Goal: Navigation & Orientation: Find specific page/section

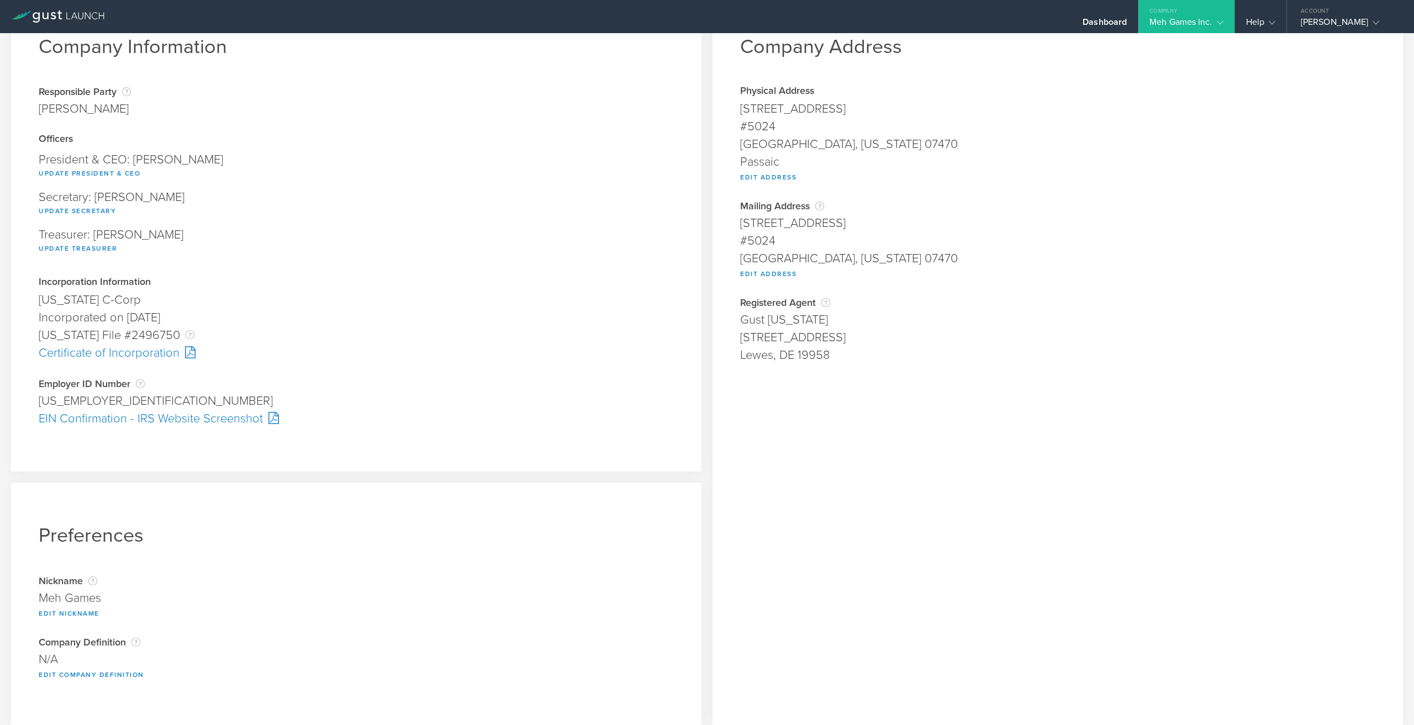
scroll to position [62, 0]
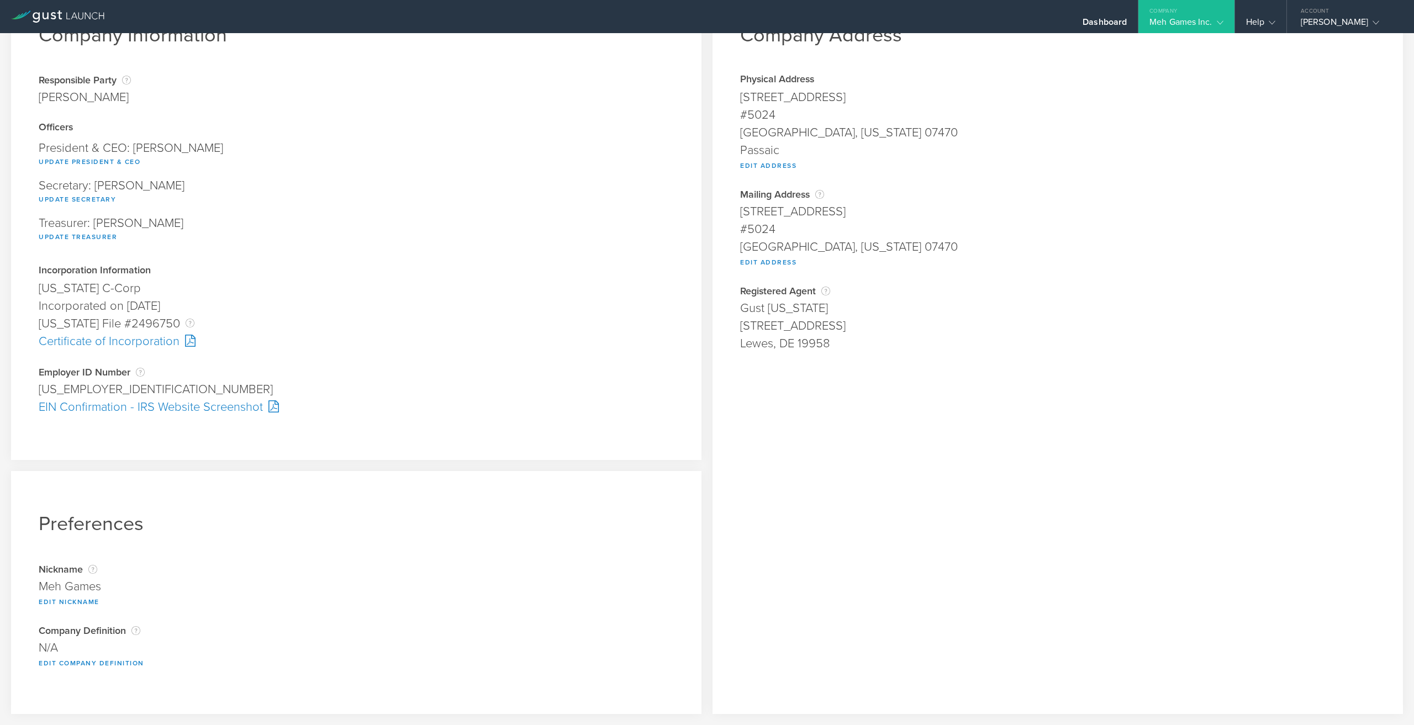
click at [167, 345] on div "Certificate of Incorporation" at bounding box center [356, 342] width 635 height 18
drag, startPoint x: 1288, startPoint y: 147, endPoint x: 1245, endPoint y: 109, distance: 57.2
click at [1288, 146] on div "Passaic" at bounding box center [1057, 150] width 635 height 18
click at [1171, 22] on div "Meh Games Inc." at bounding box center [1186, 25] width 73 height 17
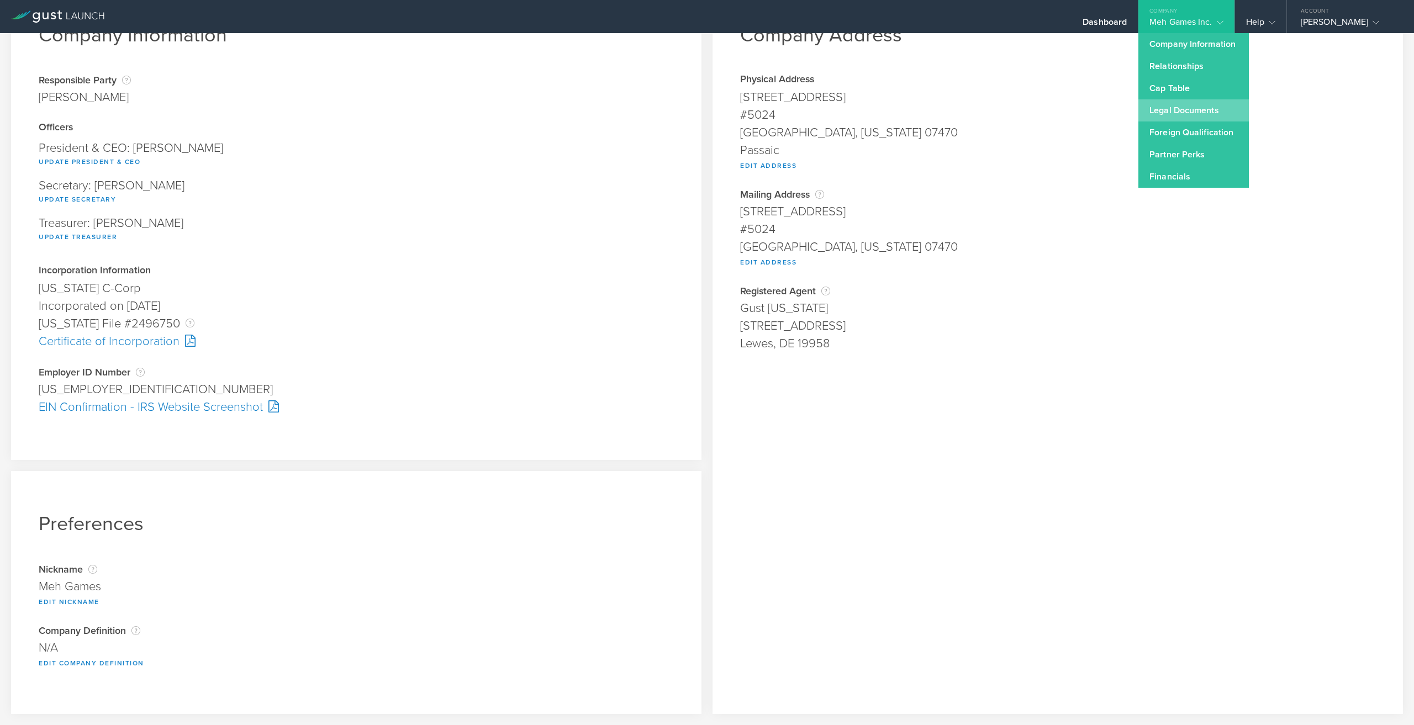
click at [1189, 104] on link "Legal Documents" at bounding box center [1194, 110] width 110 height 22
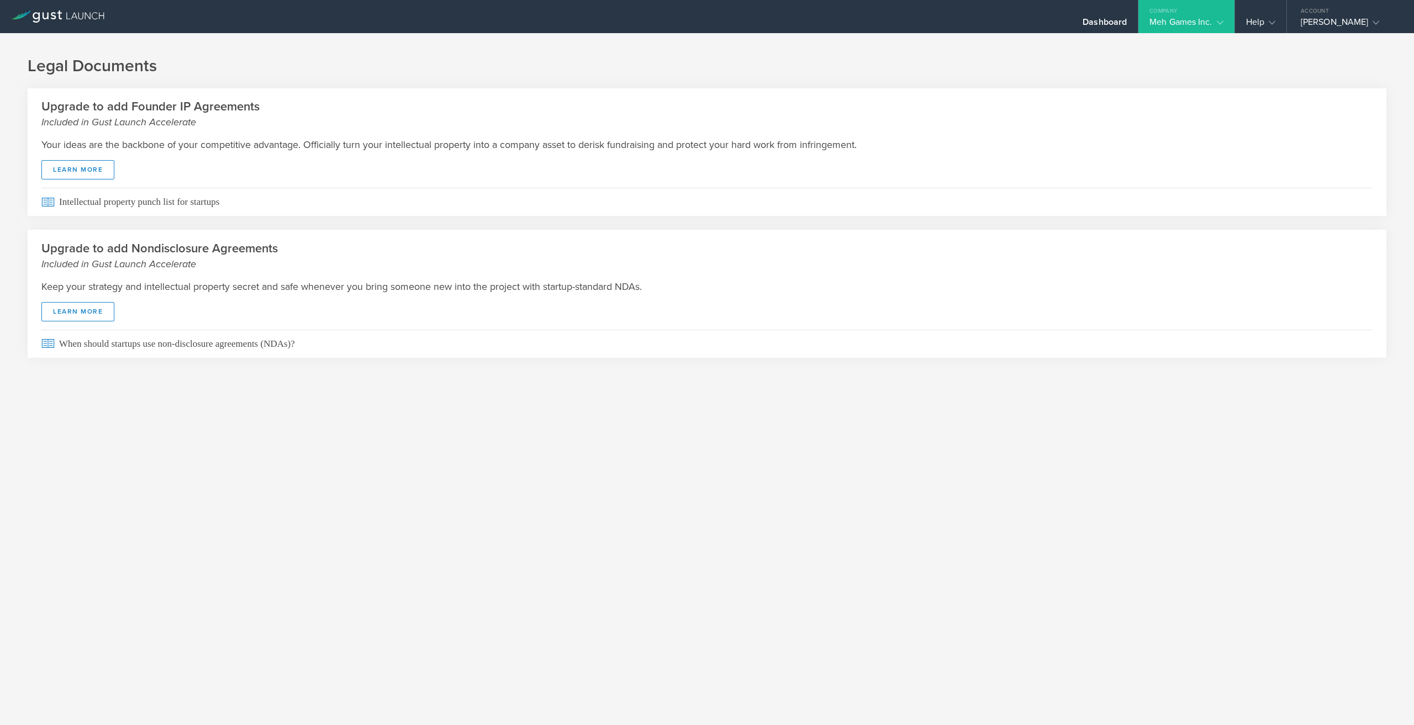
click at [1185, 18] on div "Meh Games Inc." at bounding box center [1186, 25] width 73 height 17
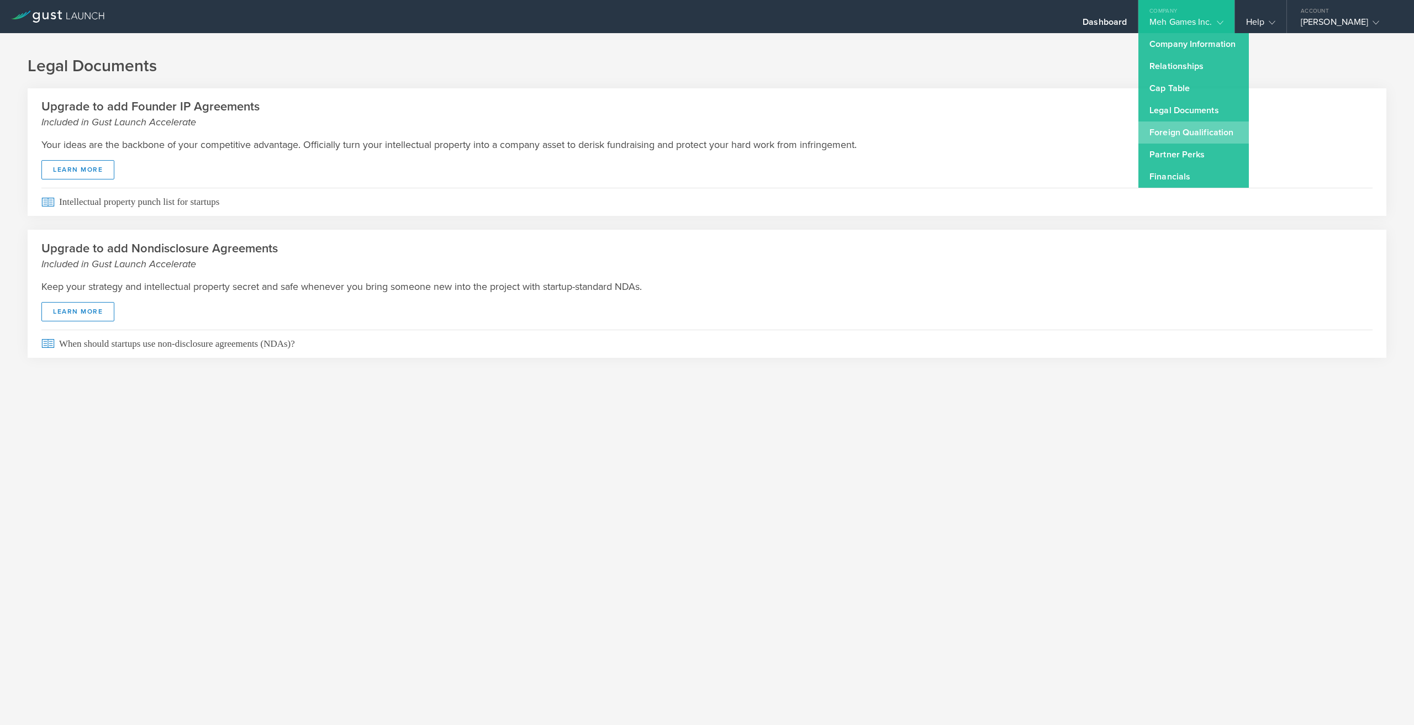
click at [1183, 128] on link "Foreign Qualification" at bounding box center [1194, 133] width 110 height 22
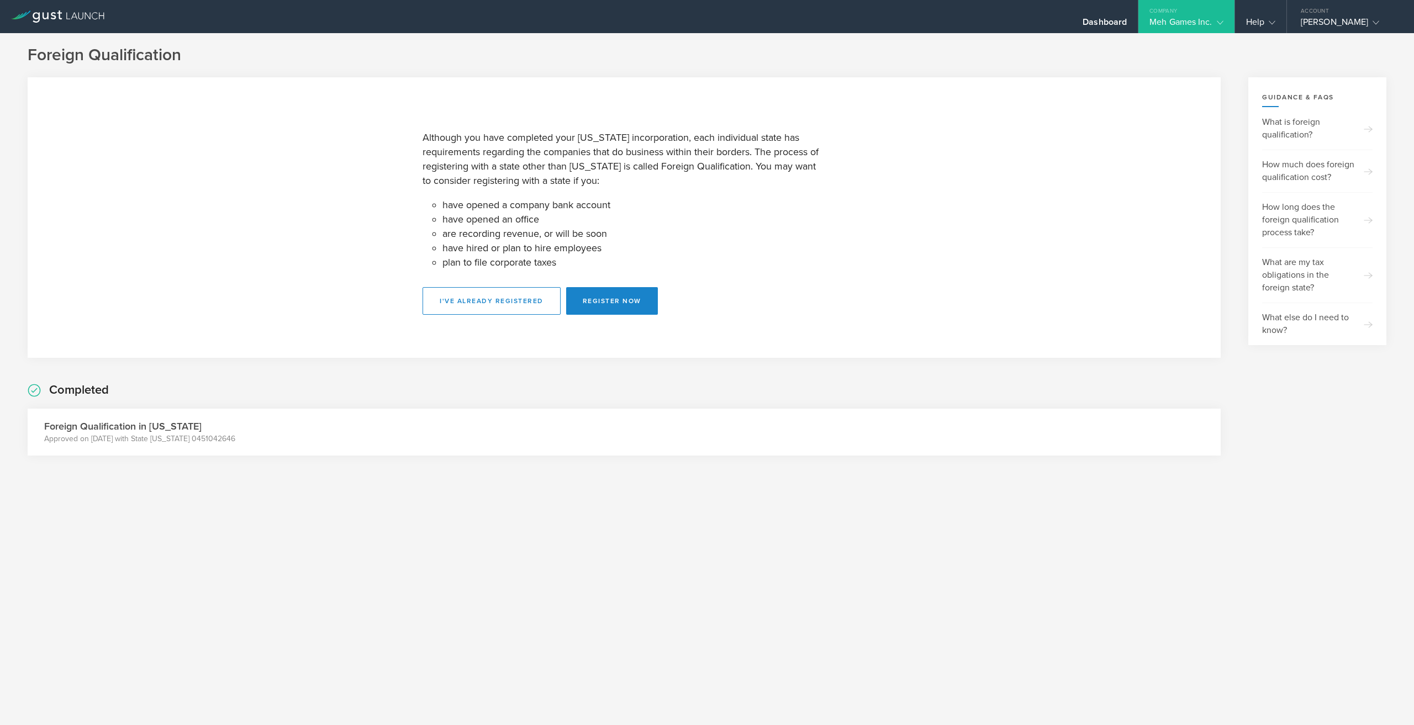
click at [1184, 25] on div "Meh Games Inc." at bounding box center [1186, 25] width 73 height 17
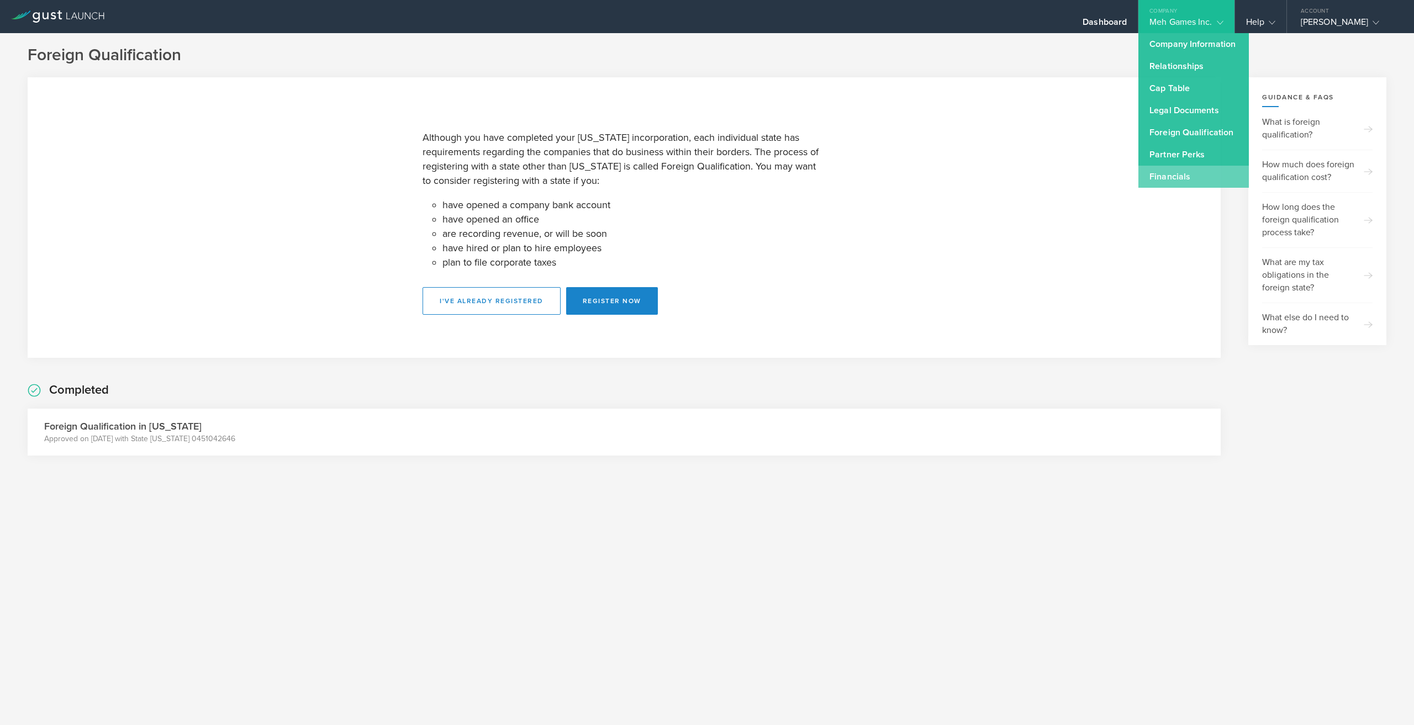
click at [1165, 174] on link "Financials" at bounding box center [1194, 177] width 110 height 22
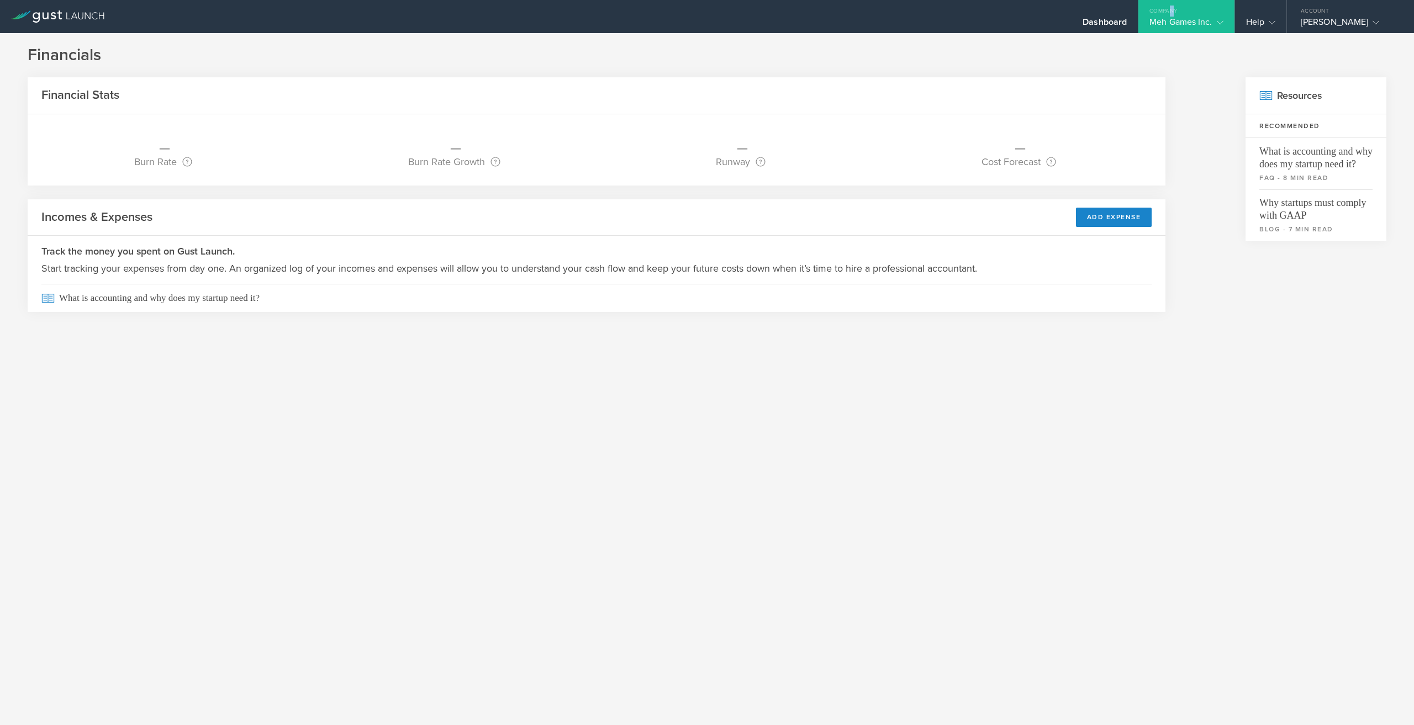
click at [1171, 8] on div "Company" at bounding box center [1187, 8] width 96 height 17
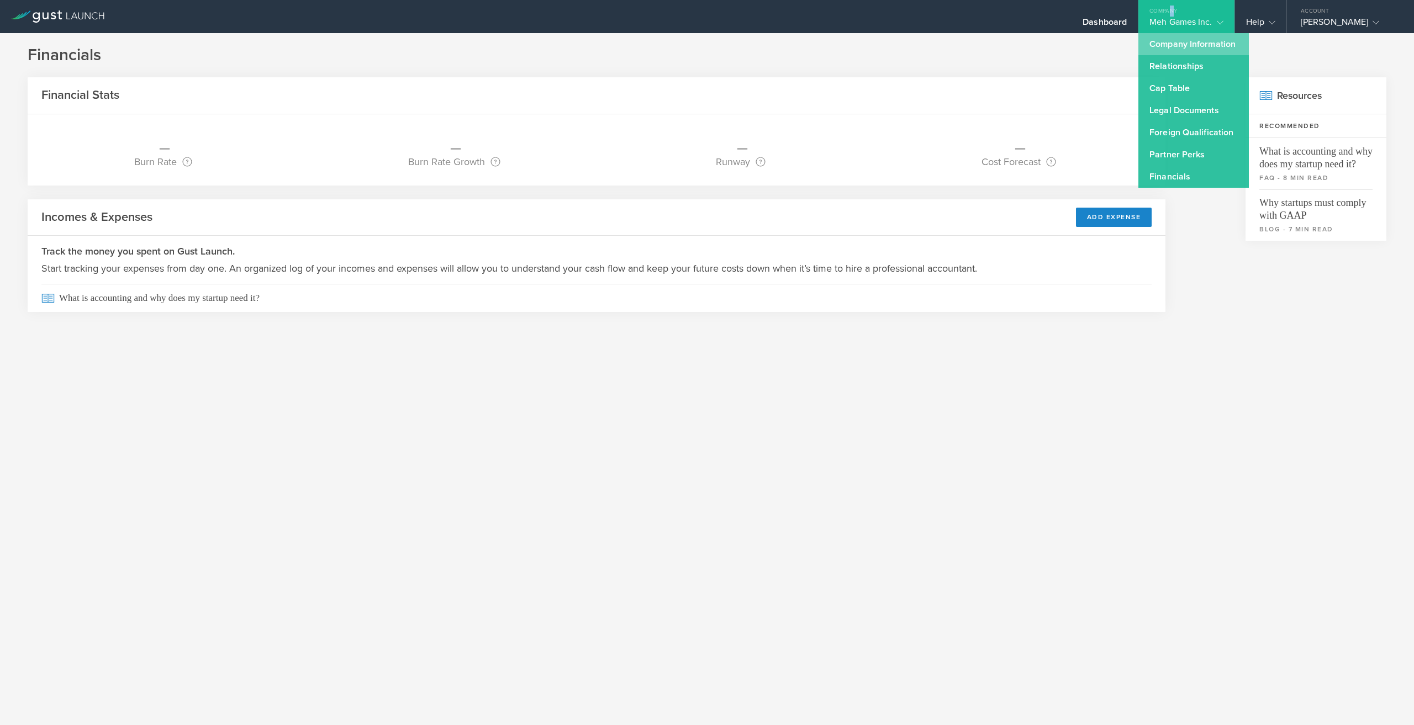
click at [1176, 40] on link "Company Information" at bounding box center [1194, 44] width 110 height 22
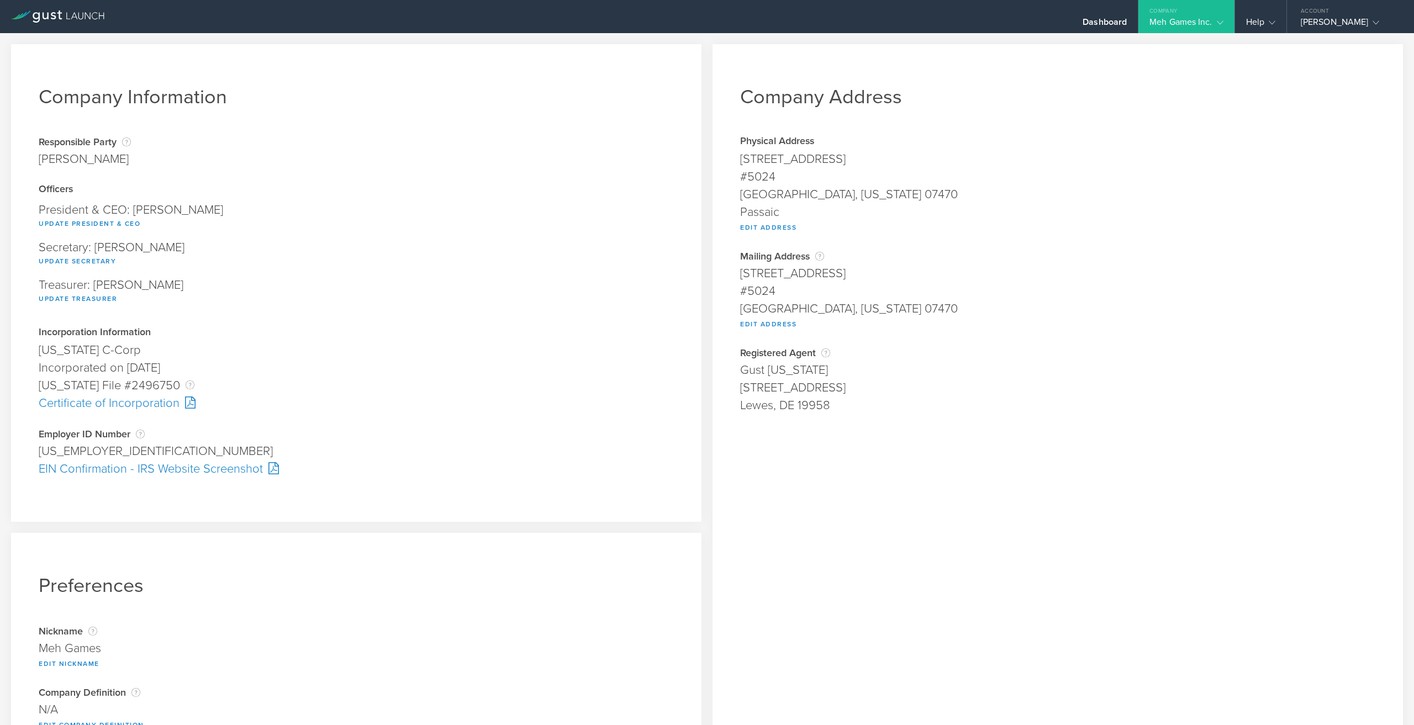
click at [1110, 59] on div "Company Address Physical Address [STREET_ADDRESS][US_STATE] Edit Address Addres…" at bounding box center [1058, 410] width 691 height 732
click at [1116, 22] on div "Dashboard" at bounding box center [1105, 25] width 44 height 17
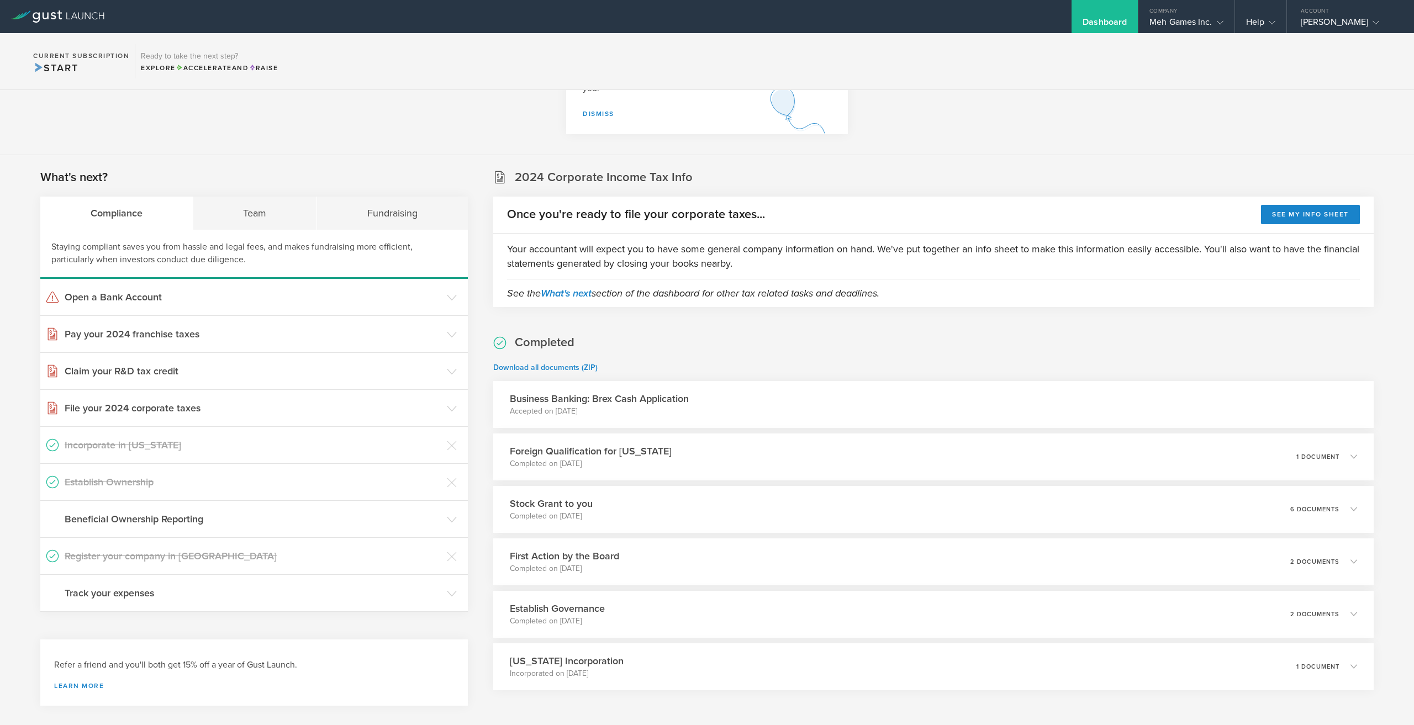
scroll to position [150, 0]
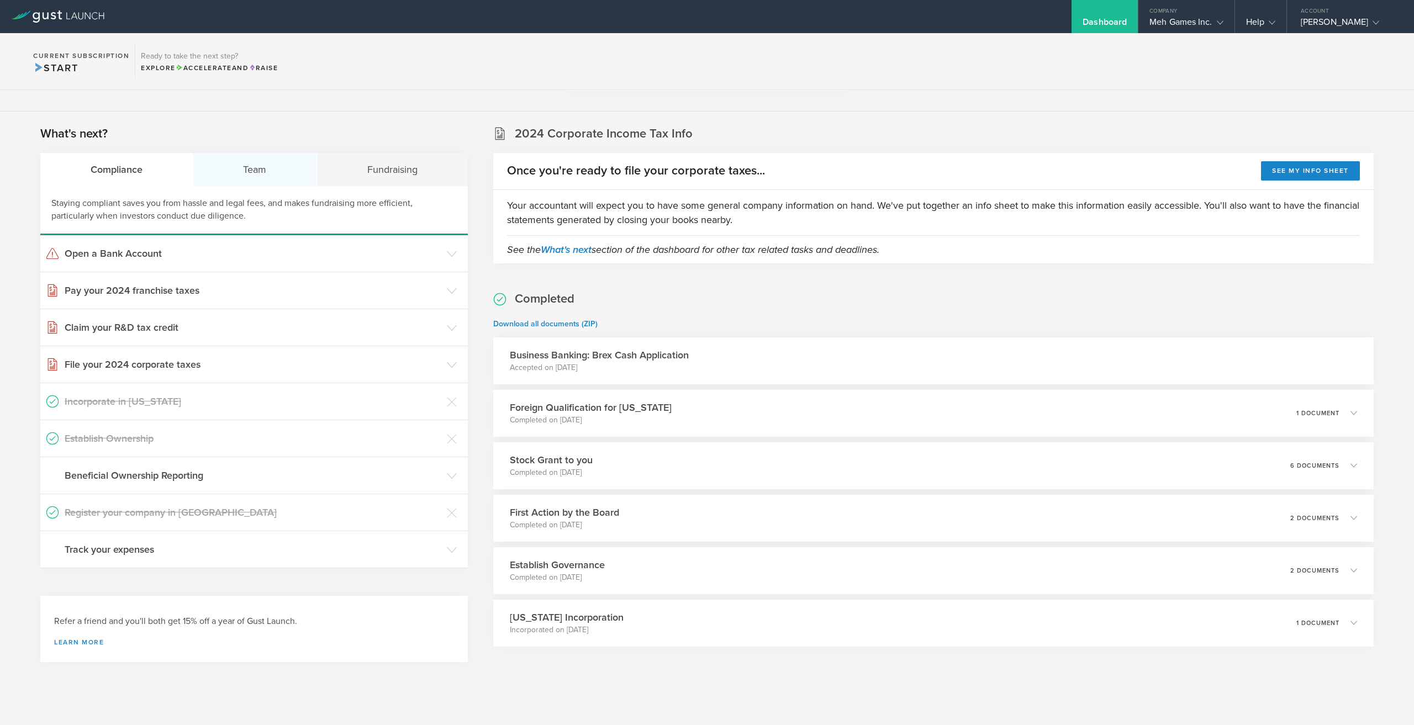
click at [239, 164] on div "Team" at bounding box center [255, 169] width 124 height 33
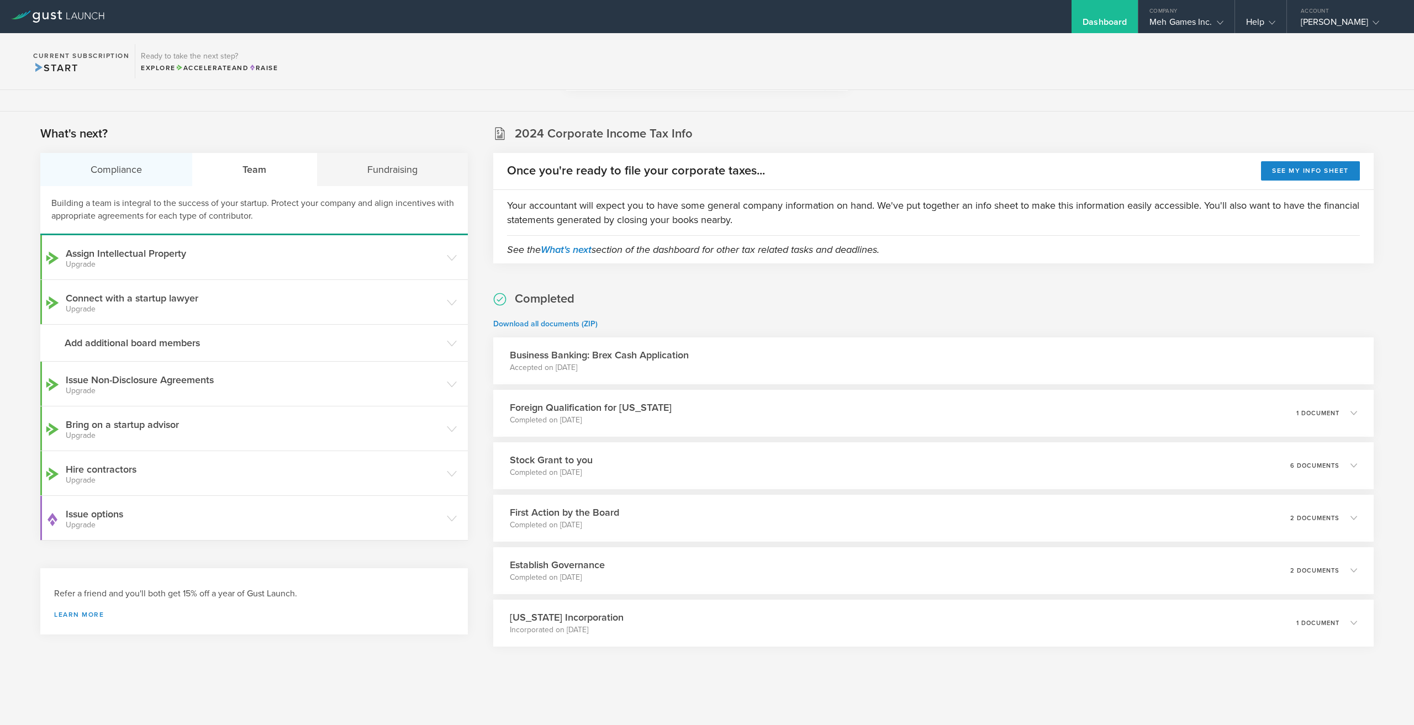
click at [162, 170] on div "Compliance" at bounding box center [116, 169] width 152 height 33
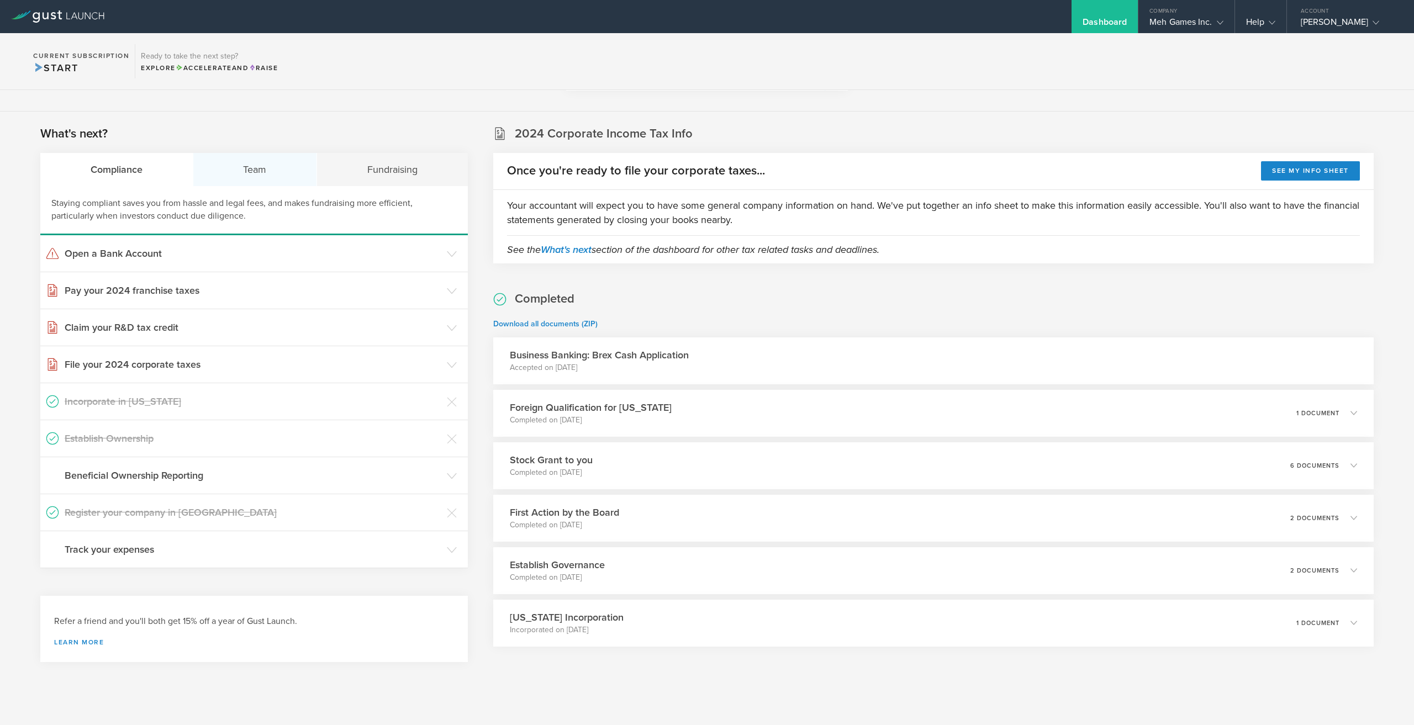
click at [280, 164] on div "Team" at bounding box center [255, 169] width 124 height 33
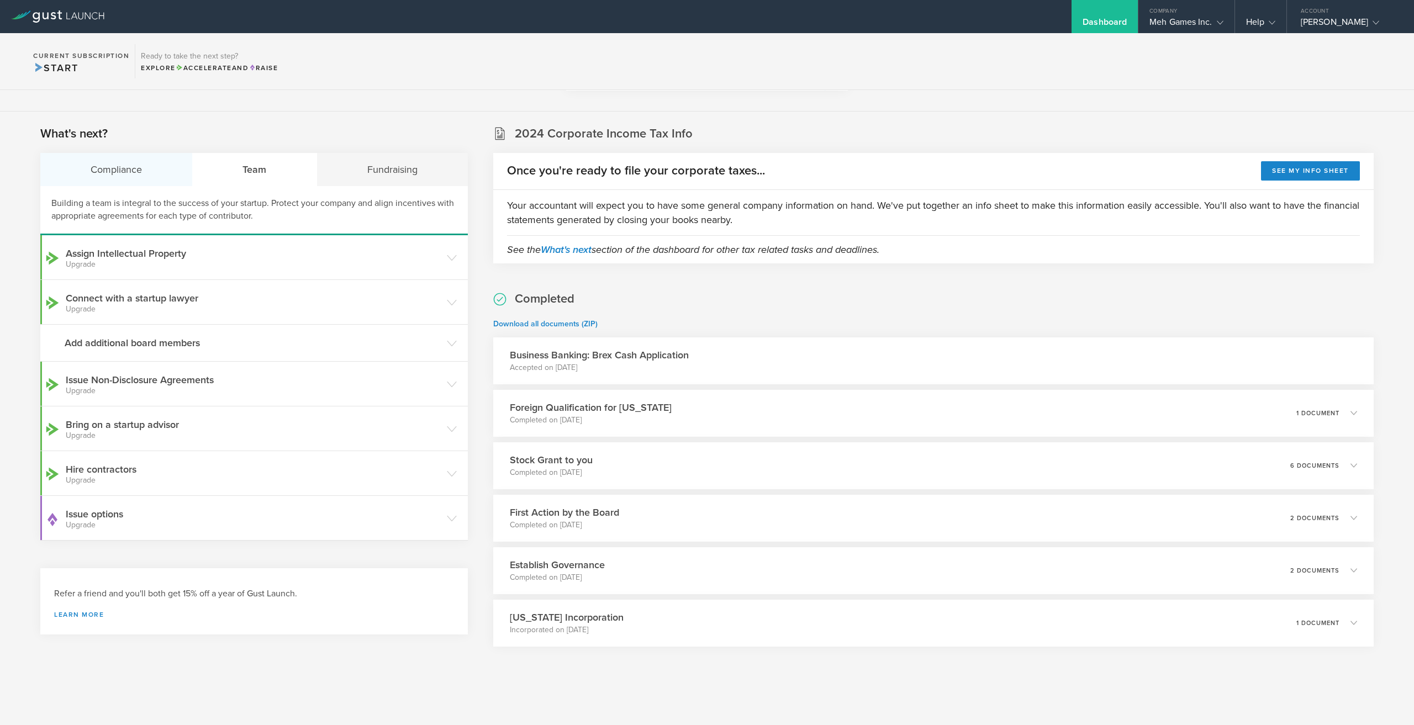
click at [167, 171] on div "Compliance" at bounding box center [116, 169] width 152 height 33
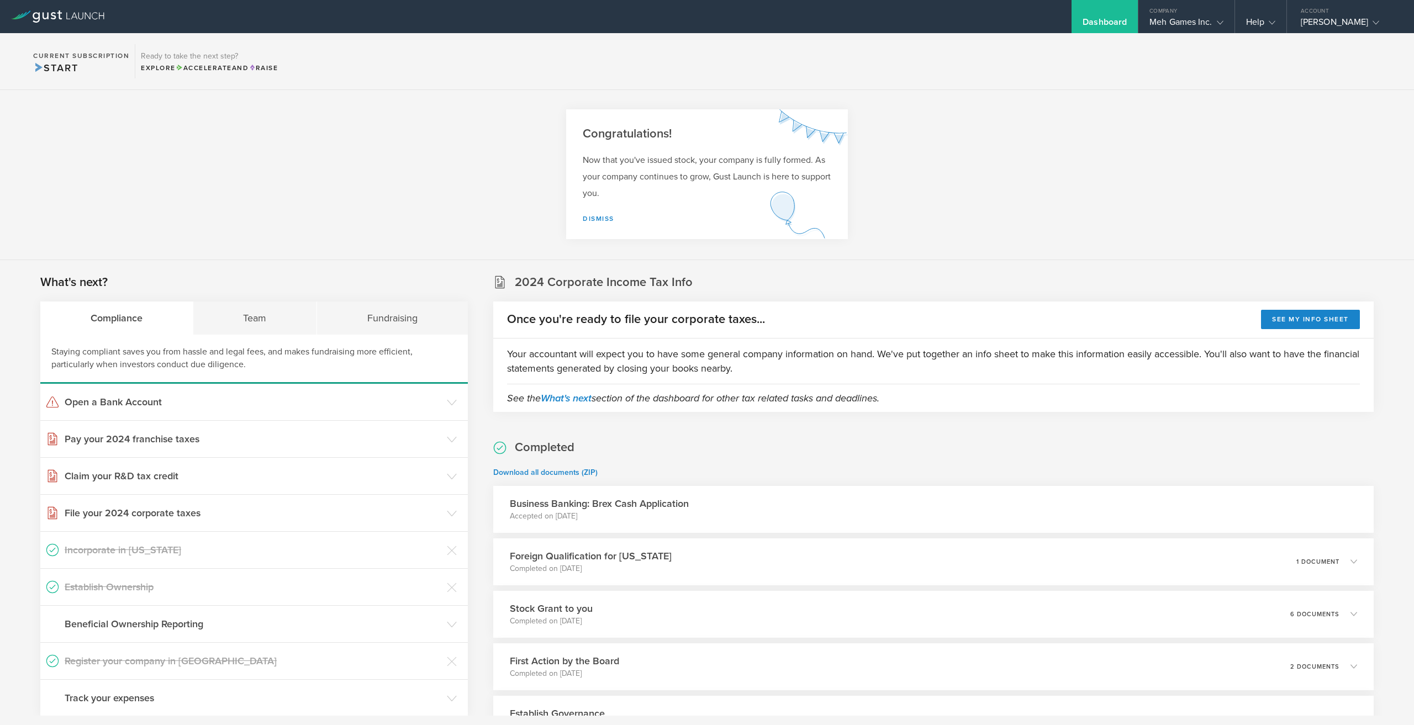
scroll to position [0, 0]
click at [1220, 23] on icon at bounding box center [1220, 22] width 7 height 7
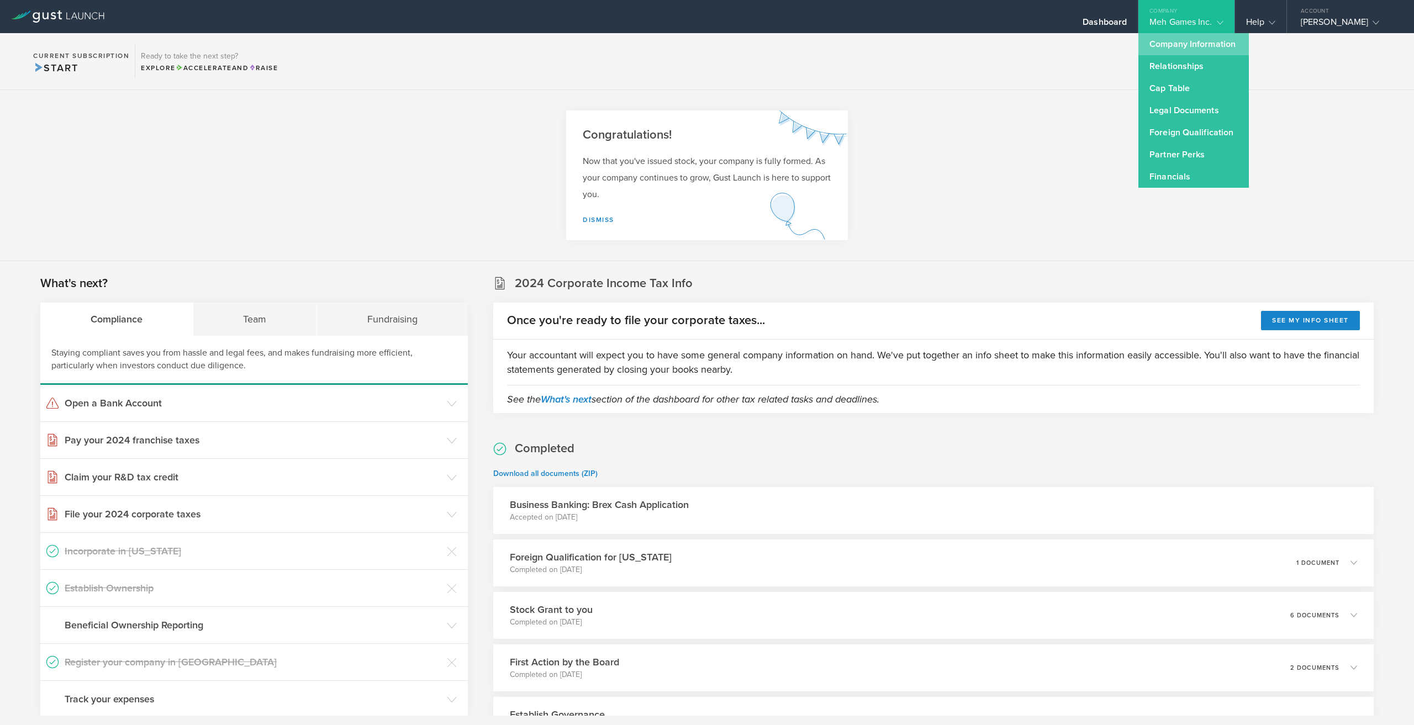
click at [1204, 45] on link "Company Information" at bounding box center [1194, 44] width 110 height 22
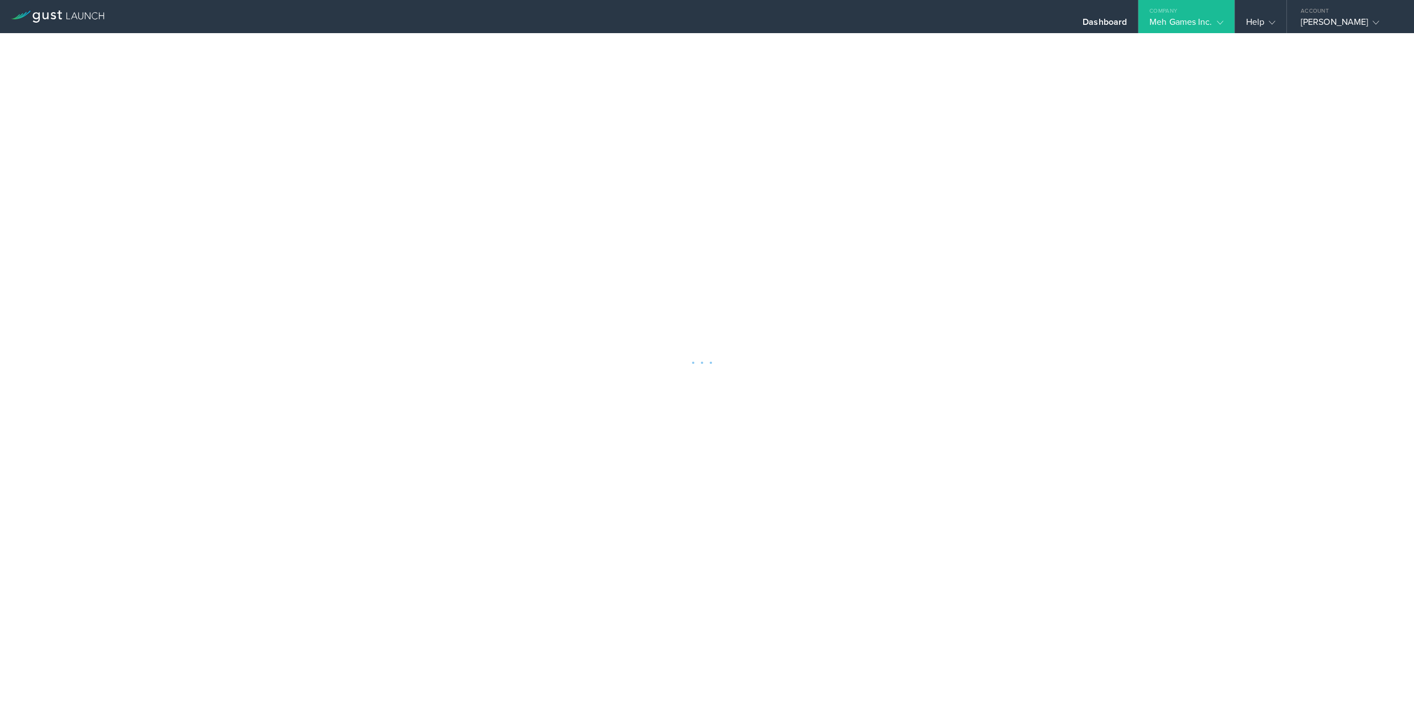
click at [1136, 139] on div at bounding box center [707, 362] width 1414 height 725
click at [1340, 24] on div "[PERSON_NAME]" at bounding box center [1348, 25] width 94 height 17
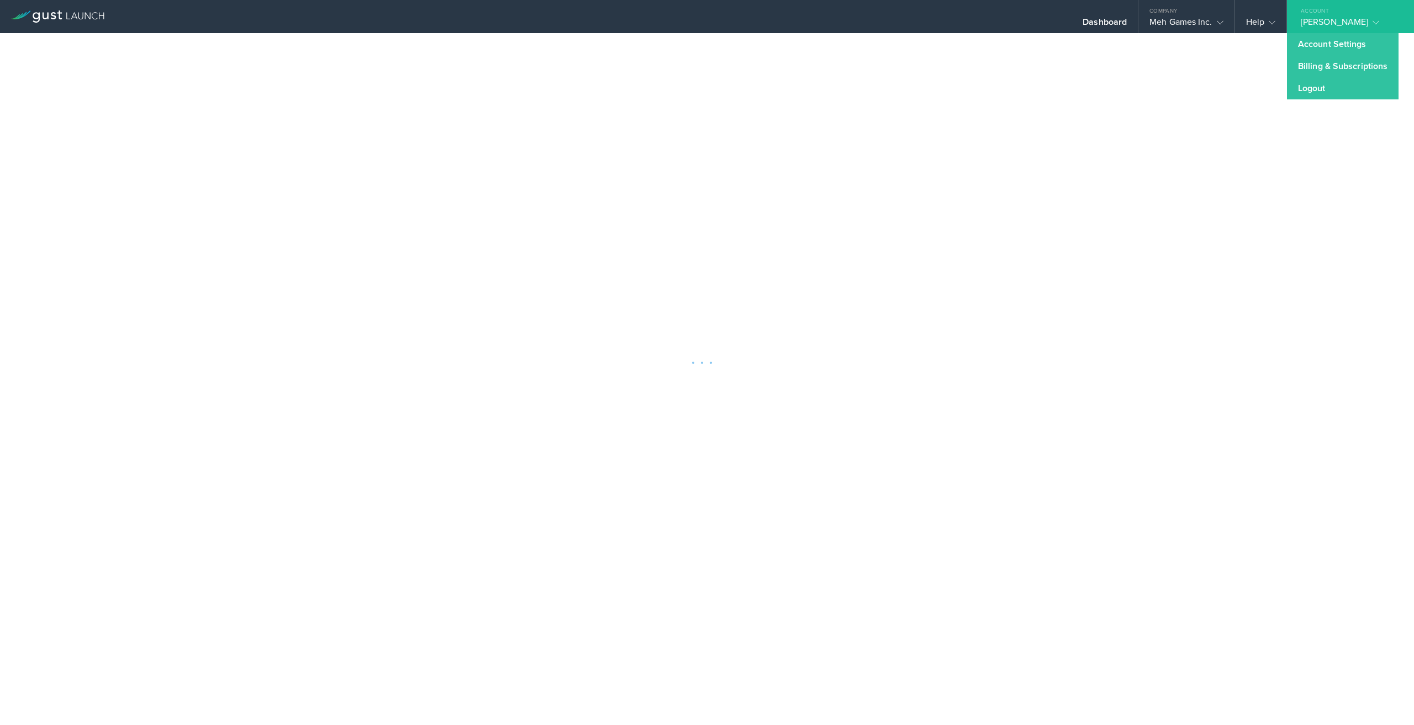
click at [1350, 17] on div "[PERSON_NAME]" at bounding box center [1348, 25] width 94 height 17
